Goal: Task Accomplishment & Management: Manage account settings

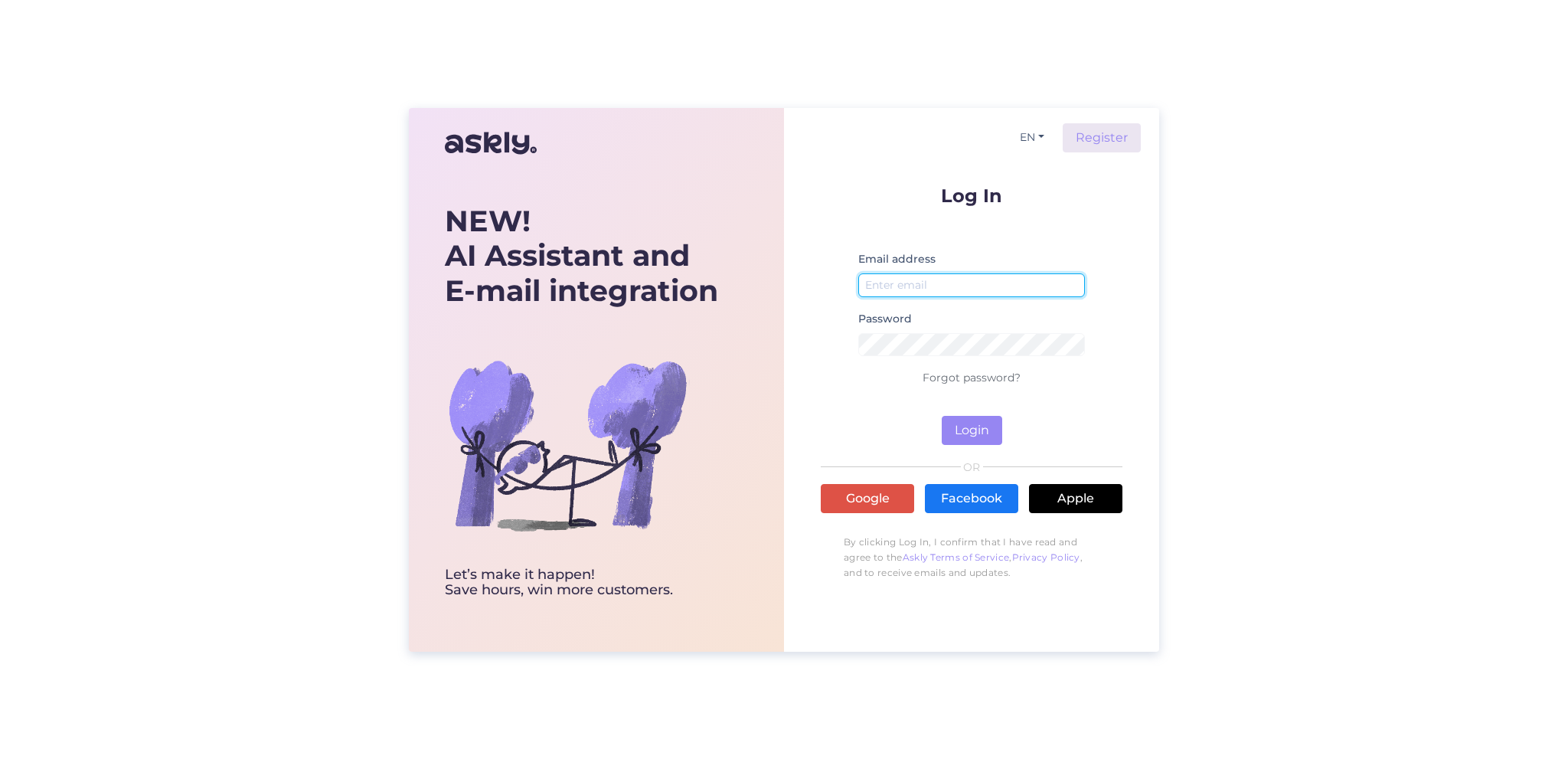
click at [881, 285] on input "email" at bounding box center [971, 285] width 227 height 24
click at [865, 285] on input "airvitamin" at bounding box center [971, 285] width 227 height 24
click at [949, 283] on input "info@airvitamin" at bounding box center [971, 285] width 227 height 24
click at [978, 429] on button "Login" at bounding box center [972, 430] width 61 height 30
click at [884, 283] on input "[EMAIL_ADDRESS][DOMAIN_NAME]" at bounding box center [971, 285] width 227 height 24
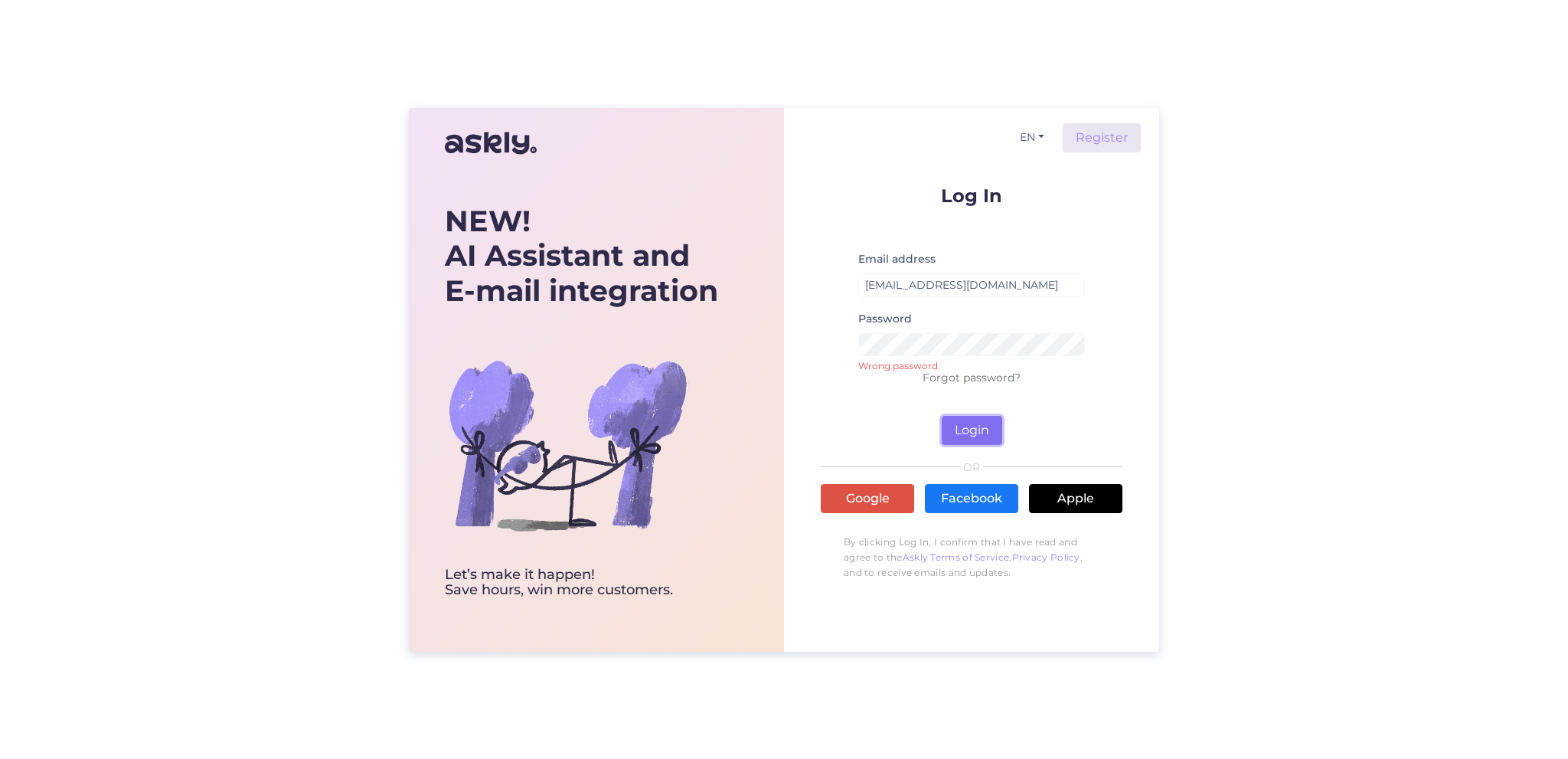
click at [974, 433] on button "Login" at bounding box center [972, 430] width 61 height 30
click at [980, 425] on button "Login" at bounding box center [972, 430] width 61 height 30
drag, startPoint x: 887, startPoint y: 283, endPoint x: 862, endPoint y: 283, distance: 25.0
click at [862, 283] on input "[EMAIL_ADDRESS][DOMAIN_NAME]" at bounding box center [971, 285] width 227 height 24
type input "[EMAIL_ADDRESS][DOMAIN_NAME]"
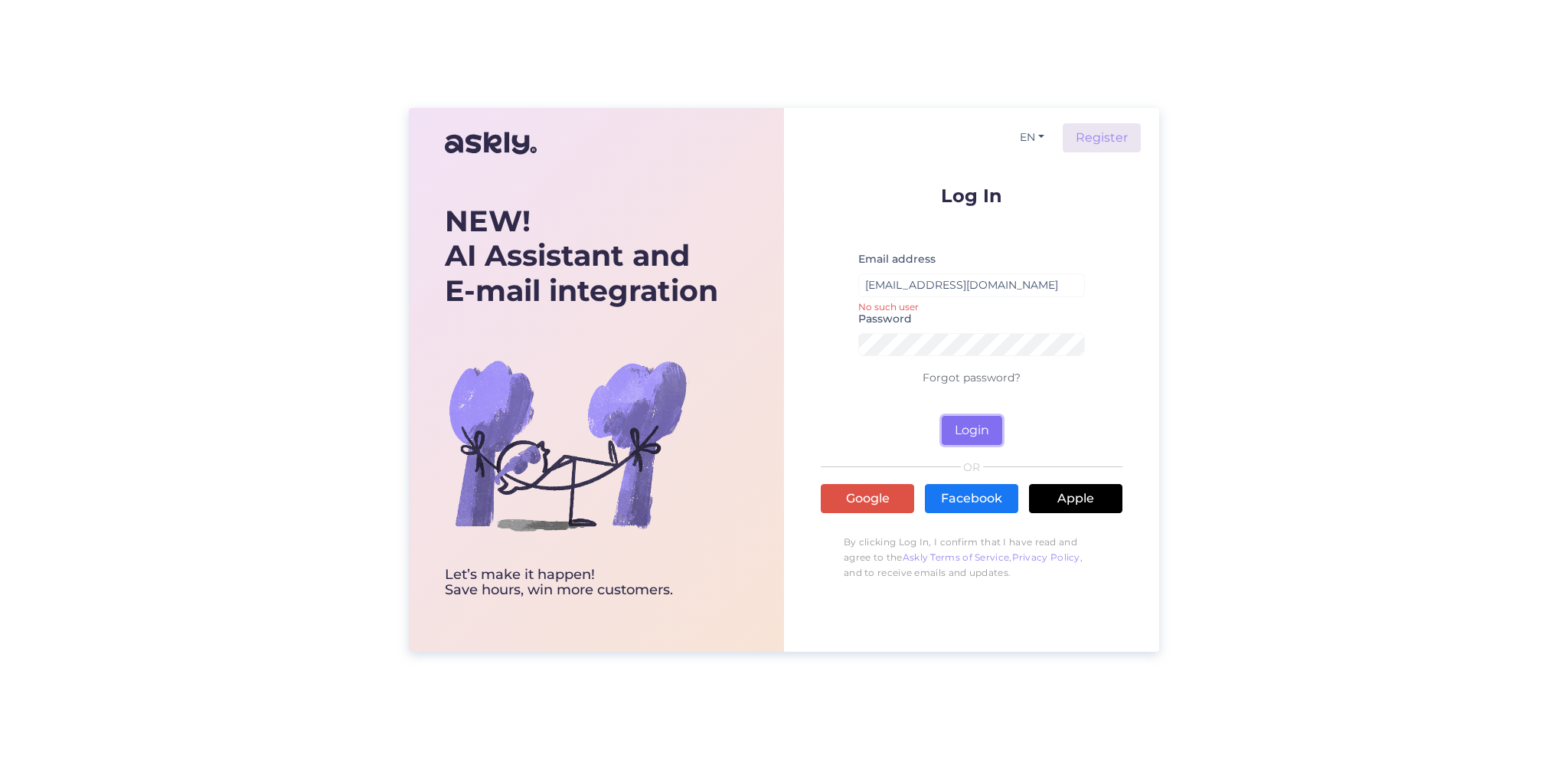
click at [984, 436] on button "Login" at bounding box center [972, 430] width 61 height 30
